Goal: Task Accomplishment & Management: Manage account settings

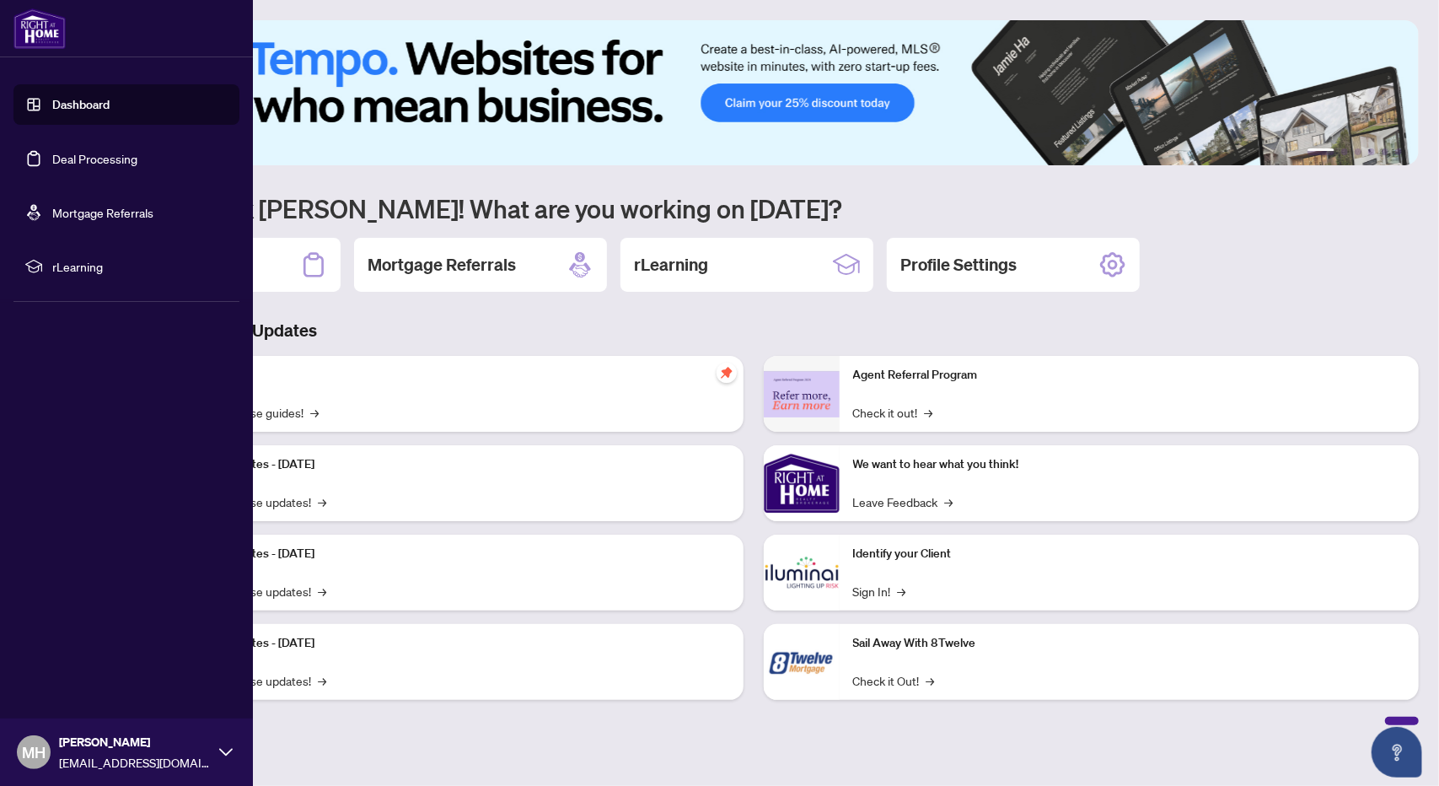
click at [105, 161] on link "Deal Processing" at bounding box center [94, 158] width 85 height 15
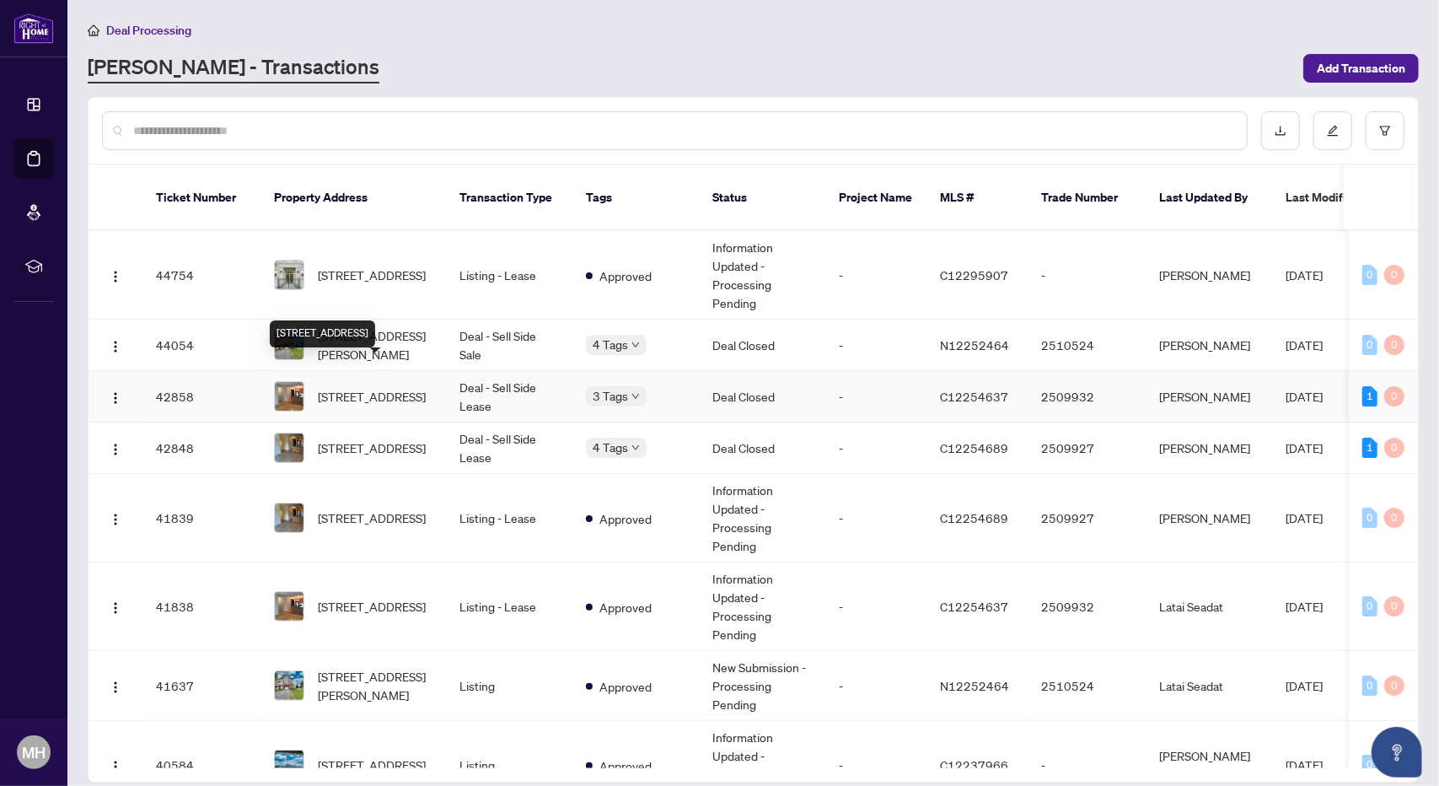
click at [371, 387] on span "[STREET_ADDRESS]" at bounding box center [372, 396] width 108 height 19
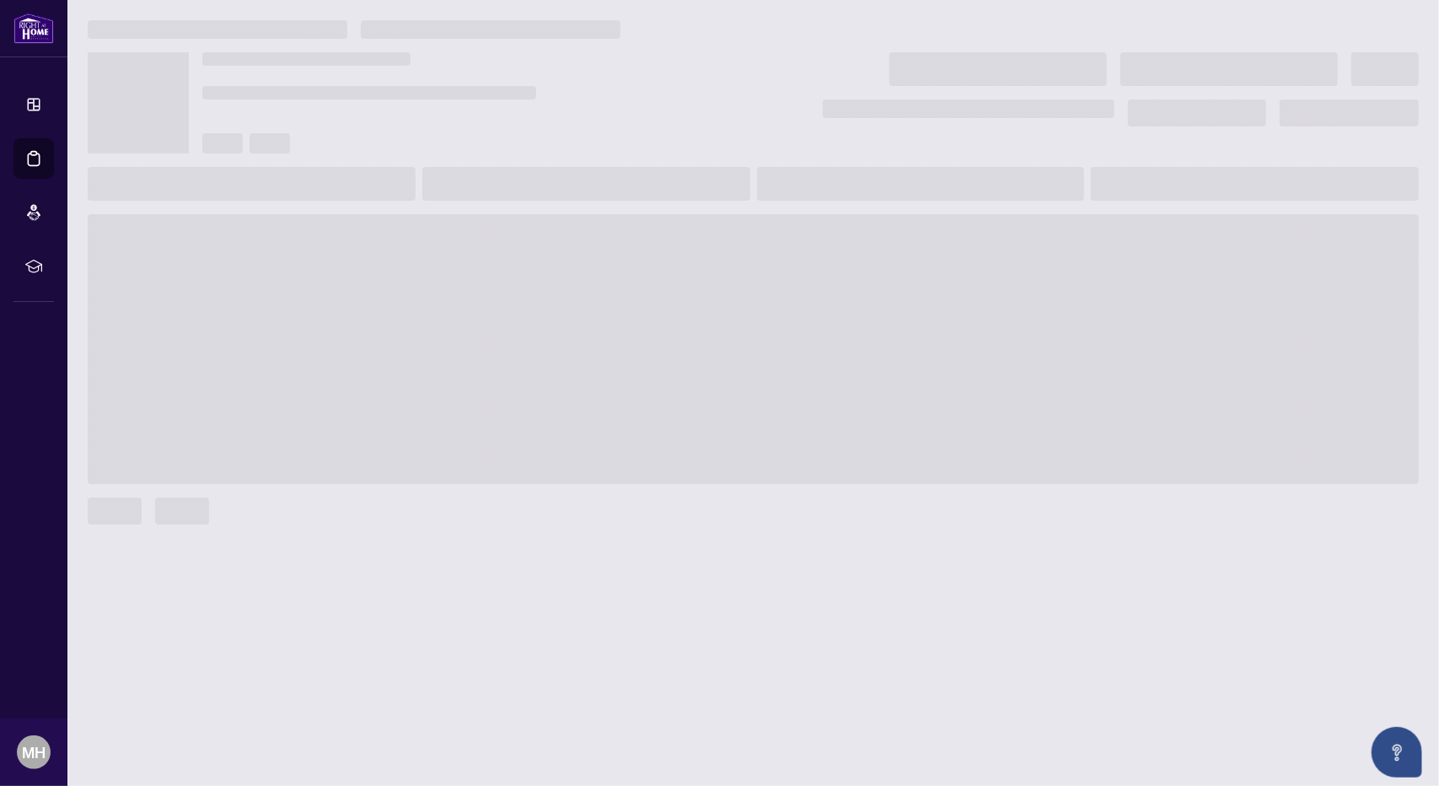
click at [371, 379] on span at bounding box center [753, 349] width 1331 height 270
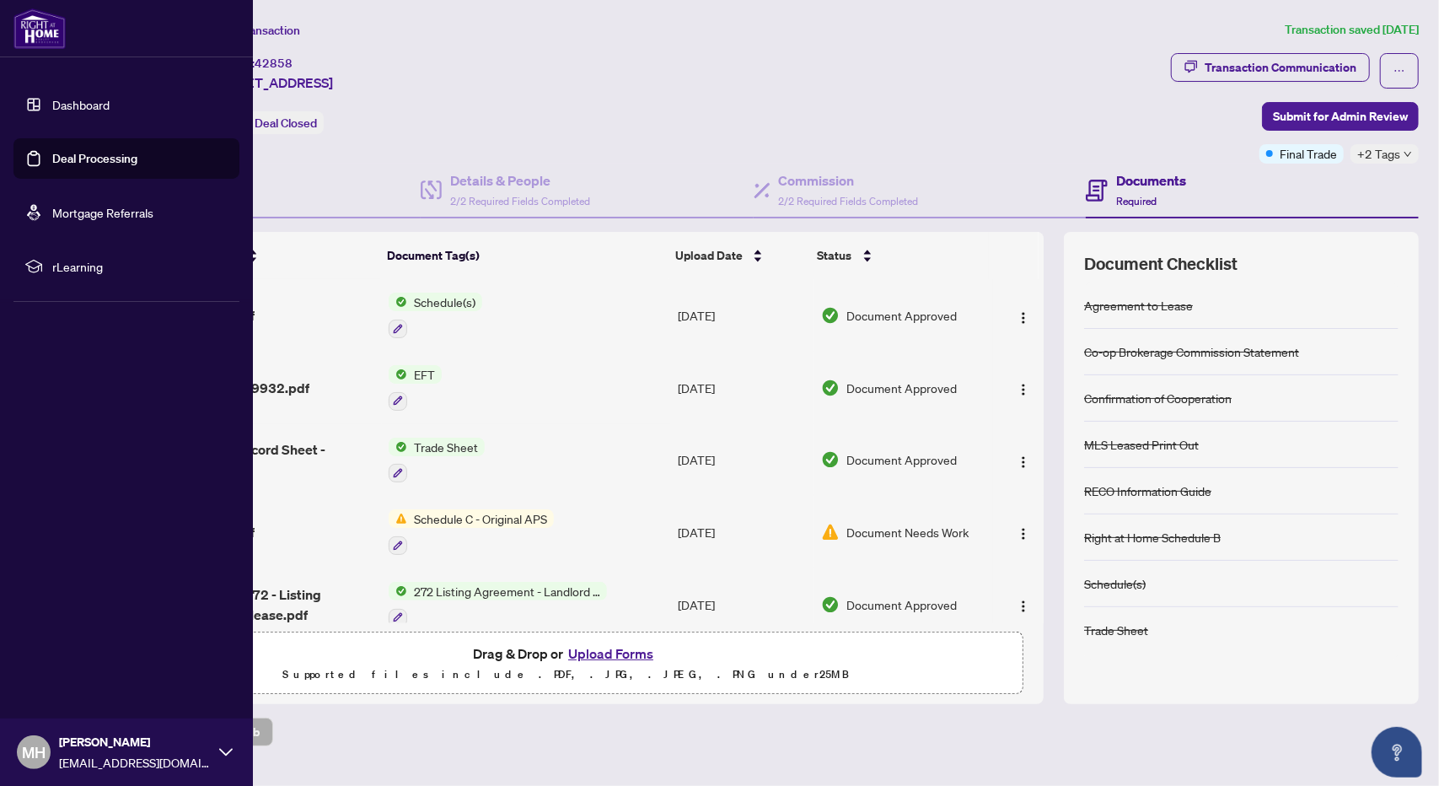
click at [74, 161] on link "Deal Processing" at bounding box center [94, 158] width 85 height 15
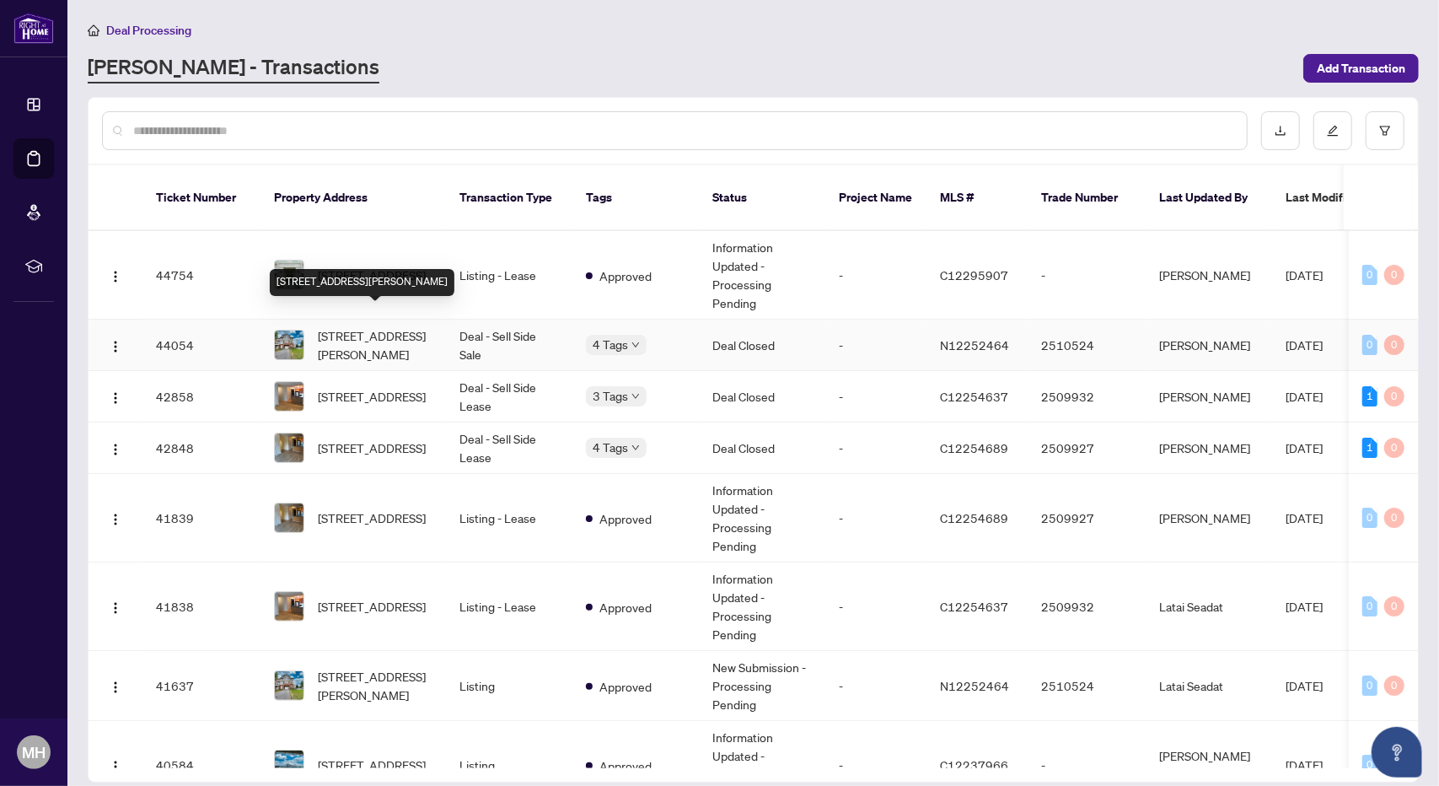
click at [336, 330] on span "[STREET_ADDRESS][PERSON_NAME]" at bounding box center [375, 344] width 115 height 37
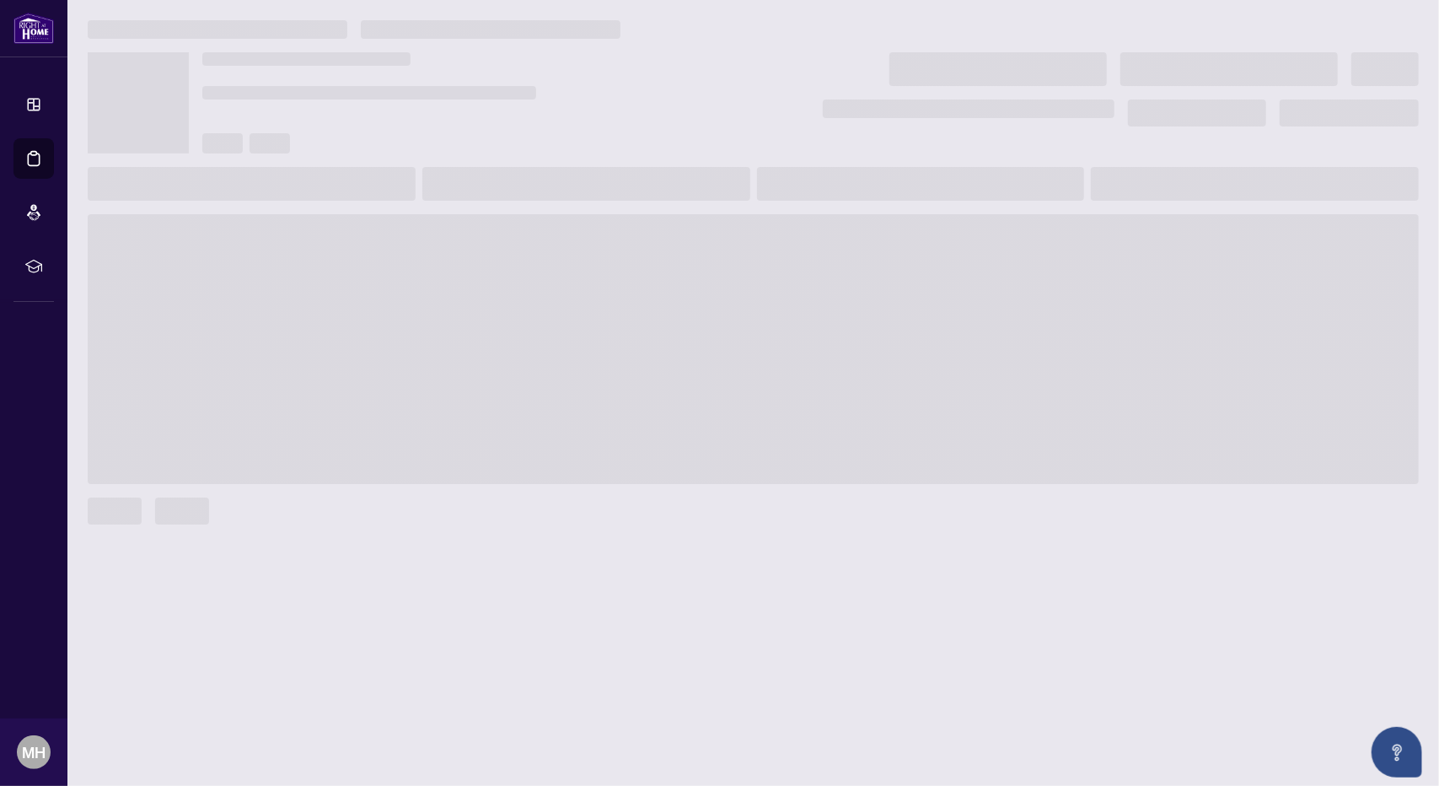
click at [336, 330] on span at bounding box center [753, 349] width 1331 height 270
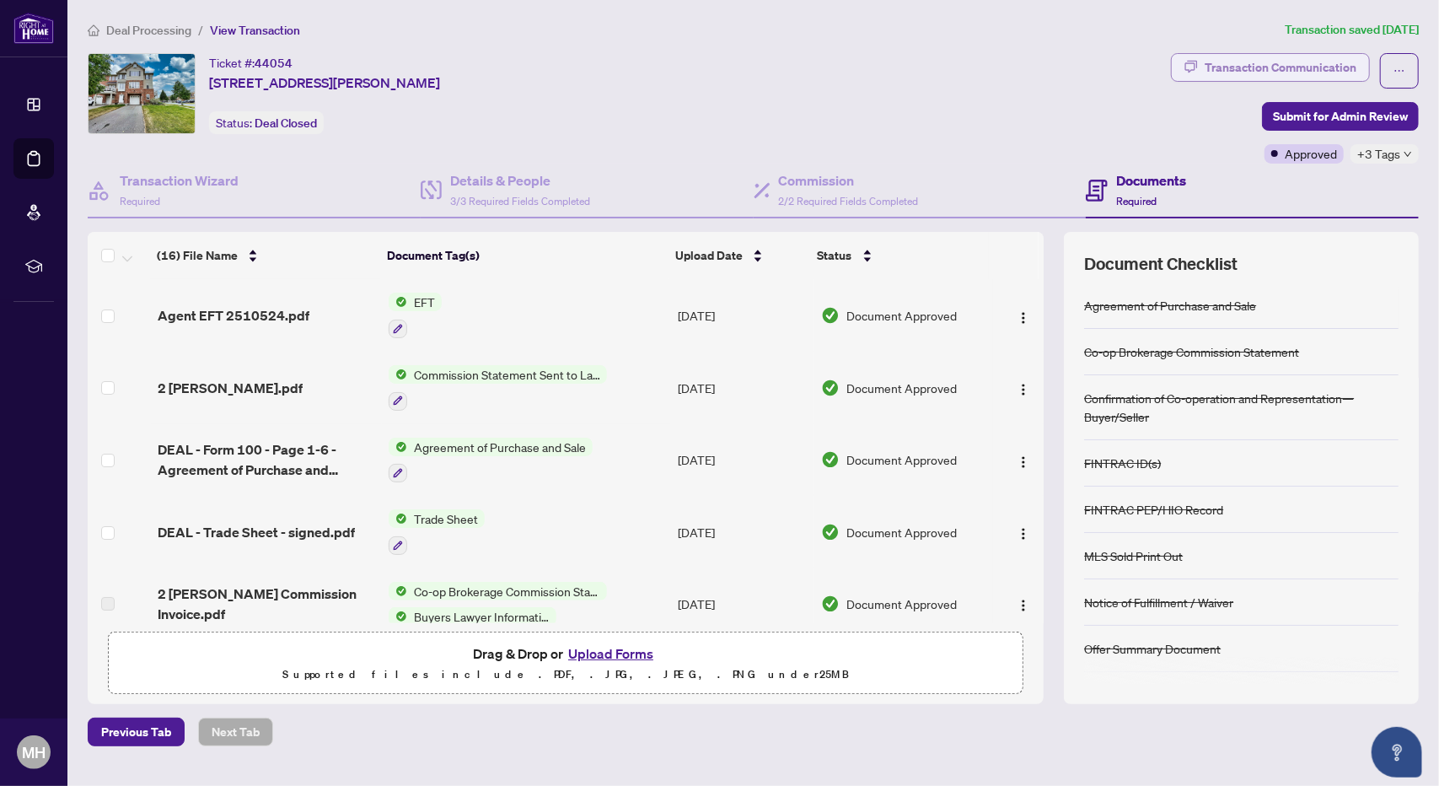
click at [1295, 66] on div "Transaction Communication" at bounding box center [1281, 67] width 152 height 27
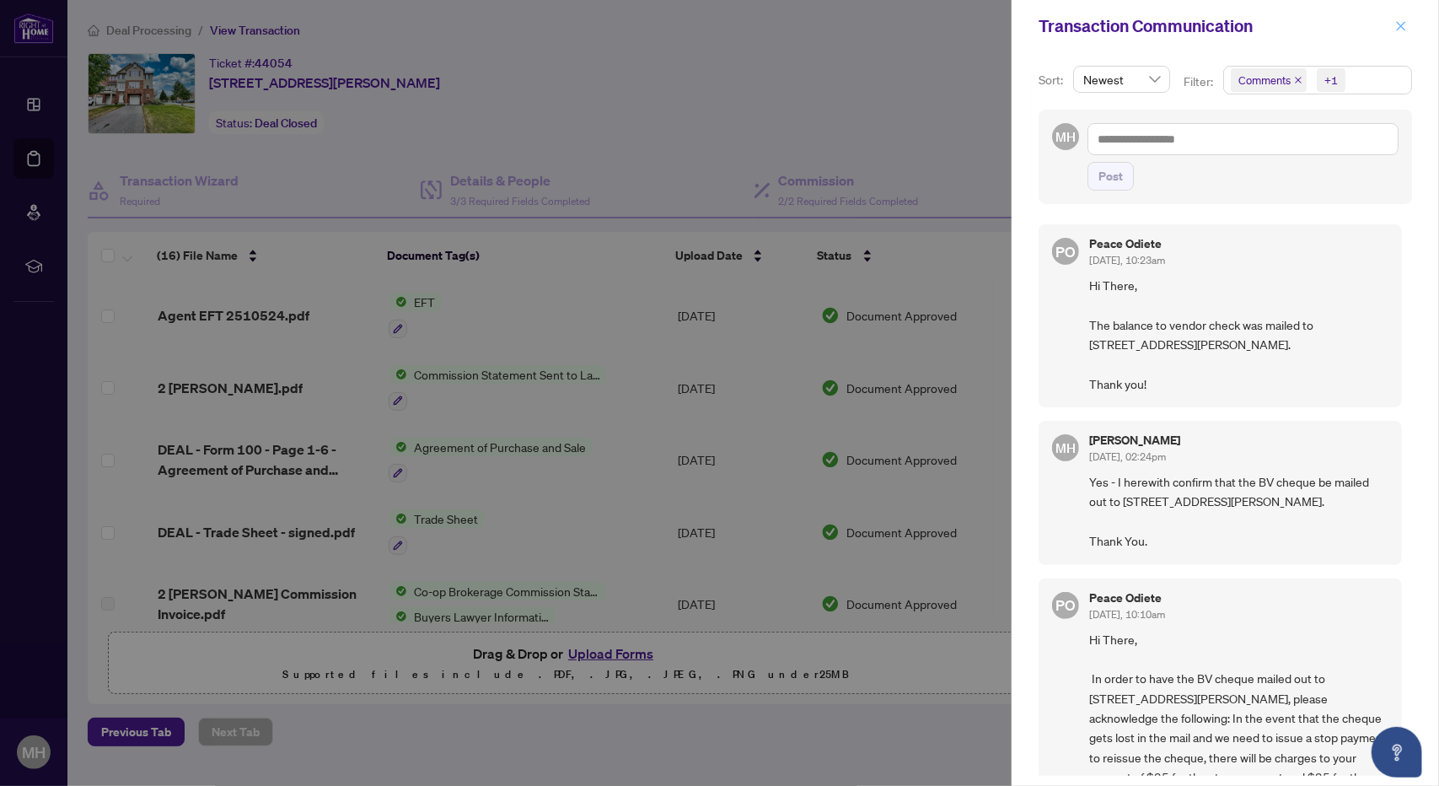
click at [1398, 23] on icon "close" at bounding box center [1401, 25] width 9 height 9
